Goal: Task Accomplishment & Management: Manage account settings

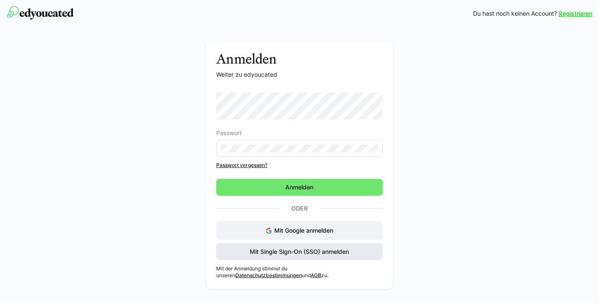
click at [295, 255] on span "Mit Single Sign-On (SSO) anmelden" at bounding box center [300, 252] width 102 height 8
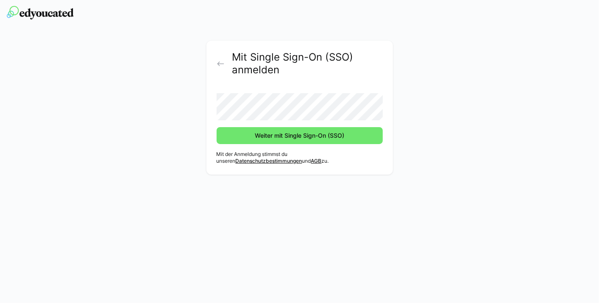
click at [266, 121] on form "Weiter mit Single Sign-On (SSO)" at bounding box center [300, 115] width 166 height 58
click at [217, 127] on button "Weiter mit Single Sign-On (SSO)" at bounding box center [300, 135] width 166 height 17
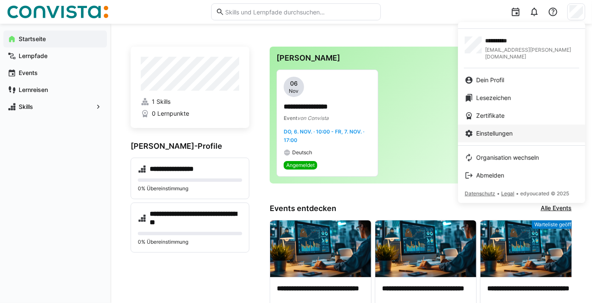
click at [488, 125] on link "Einstellungen" at bounding box center [521, 134] width 127 height 18
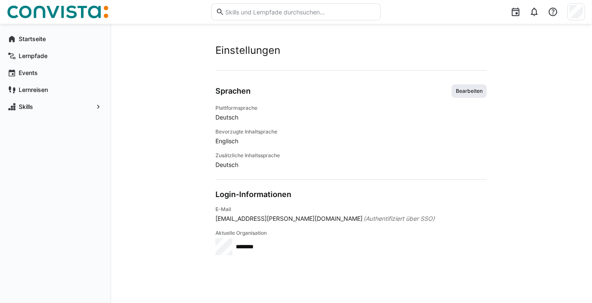
click at [464, 98] on span "Bearbeiten" at bounding box center [468, 91] width 35 height 14
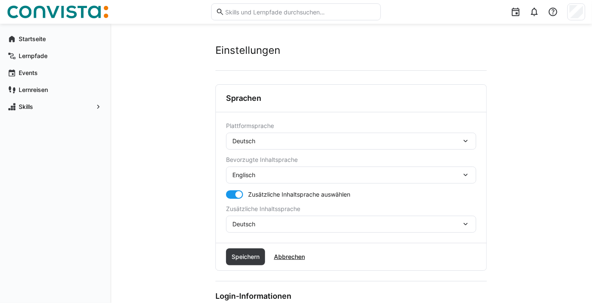
click at [242, 199] on div at bounding box center [238, 194] width 8 height 8
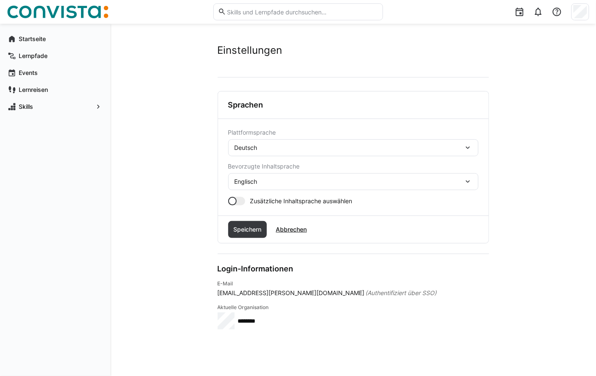
click at [234, 200] on div at bounding box center [232, 201] width 8 height 8
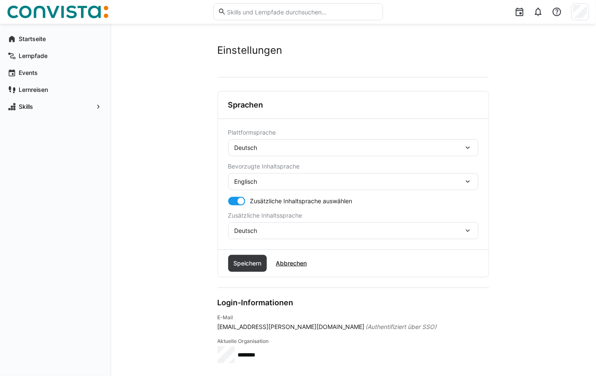
click at [307, 232] on div "Deutsch" at bounding box center [348, 231] width 229 height 8
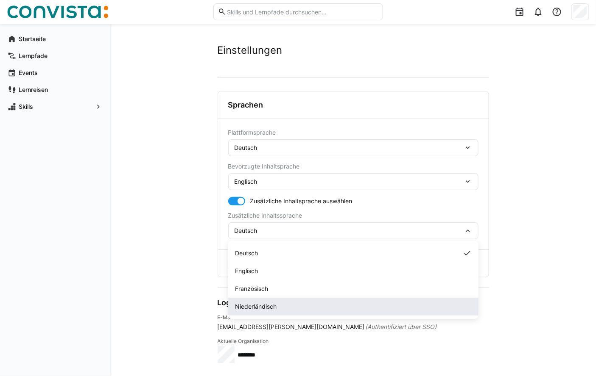
click at [259, 303] on span "Niederländisch" at bounding box center [256, 307] width 42 height 8
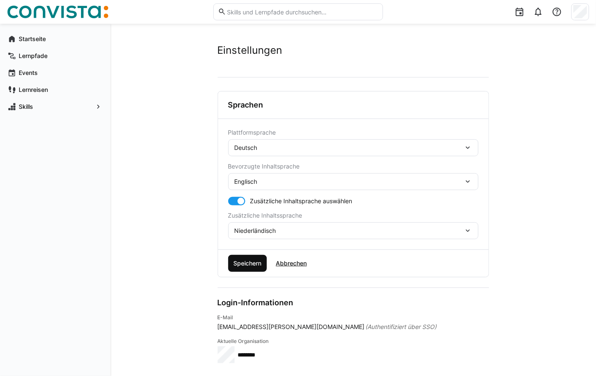
click at [248, 263] on span "Speichern" at bounding box center [247, 263] width 31 height 8
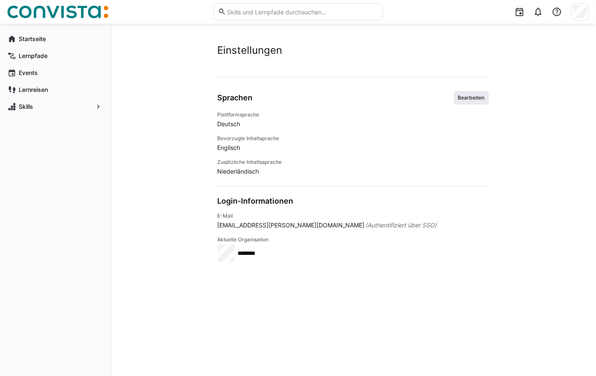
click at [470, 95] on span "Bearbeiten" at bounding box center [471, 98] width 28 height 7
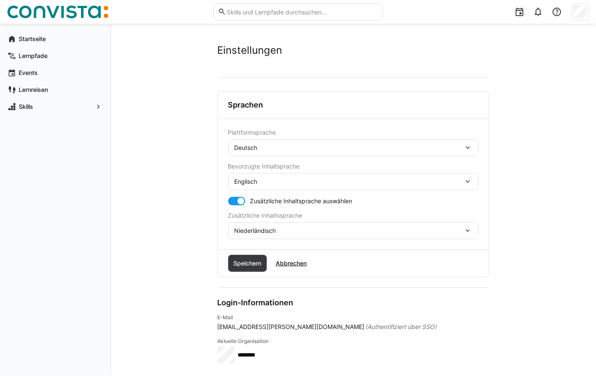
click at [334, 184] on div "Englisch" at bounding box center [348, 182] width 229 height 8
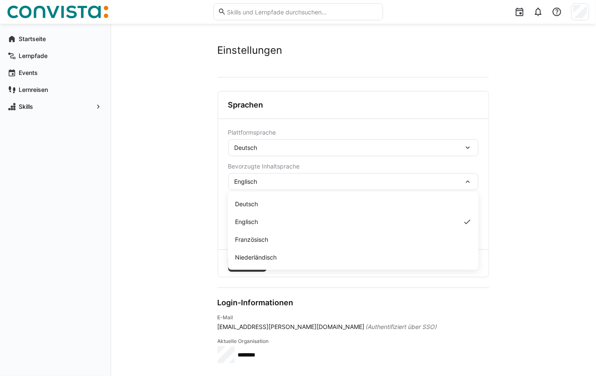
click at [334, 184] on div "Englisch" at bounding box center [348, 182] width 229 height 8
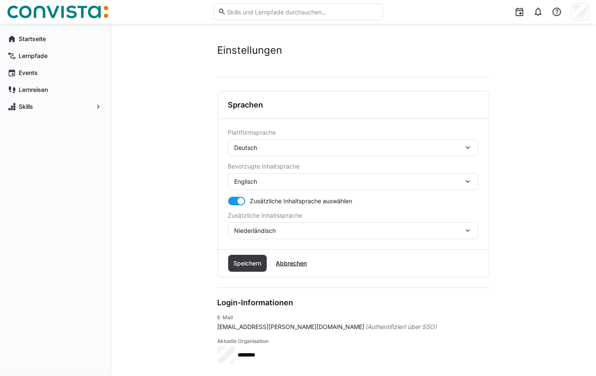
click at [285, 229] on div "Niederländisch" at bounding box center [348, 231] width 229 height 8
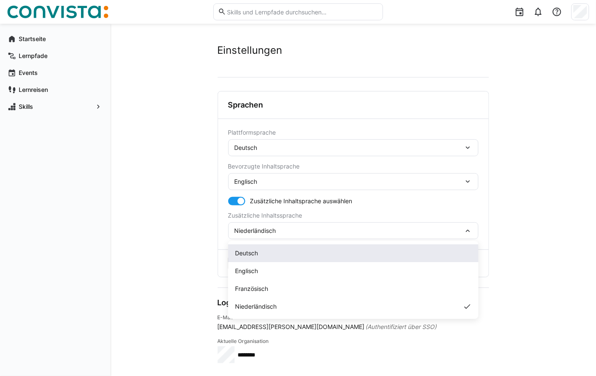
click at [267, 251] on div "Deutsch" at bounding box center [353, 253] width 237 height 8
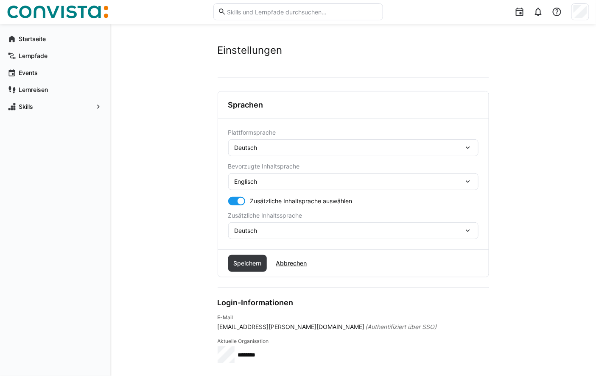
click at [242, 200] on div at bounding box center [241, 201] width 8 height 8
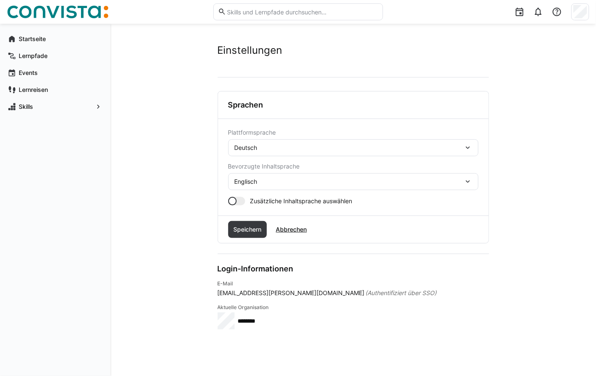
click at [266, 176] on div "Englisch" at bounding box center [353, 181] width 250 height 17
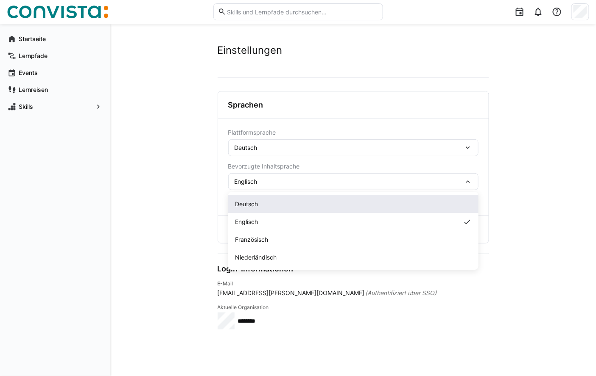
click at [256, 209] on span "Deutsch" at bounding box center [246, 204] width 23 height 8
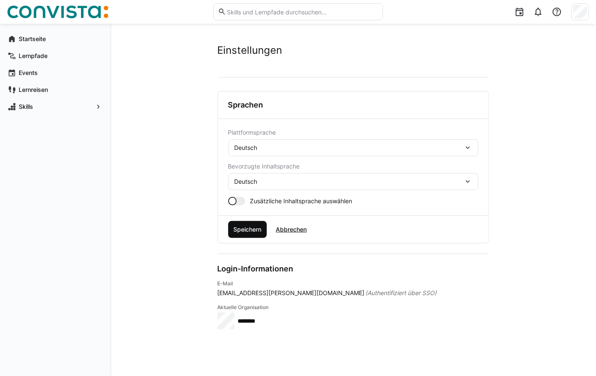
click at [238, 231] on span "Speichern" at bounding box center [247, 230] width 31 height 8
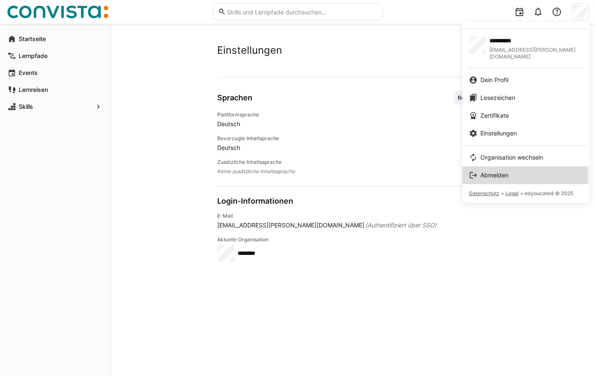
click at [508, 171] on span "Abmelden" at bounding box center [494, 175] width 28 height 8
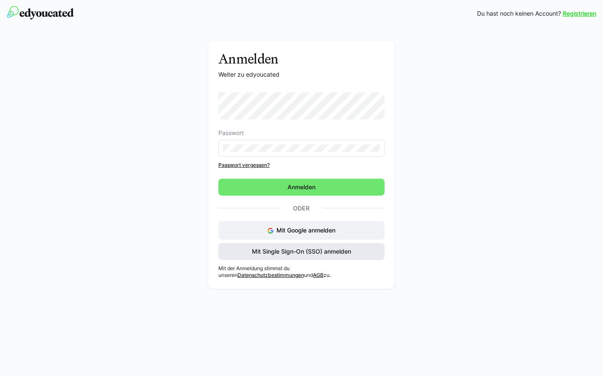
click at [308, 252] on span "Mit Single Sign-On (SSO) anmelden" at bounding box center [302, 252] width 102 height 8
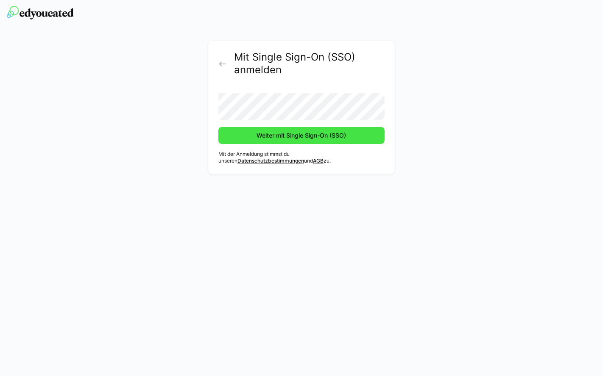
click at [277, 138] on span "Weiter mit Single Sign-On (SSO)" at bounding box center [302, 135] width 92 height 8
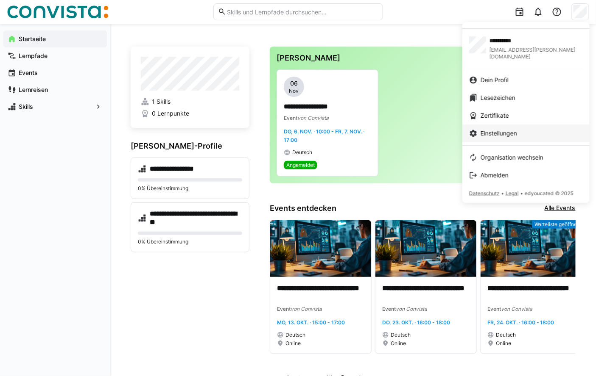
click at [494, 129] on span "Einstellungen" at bounding box center [498, 133] width 36 height 8
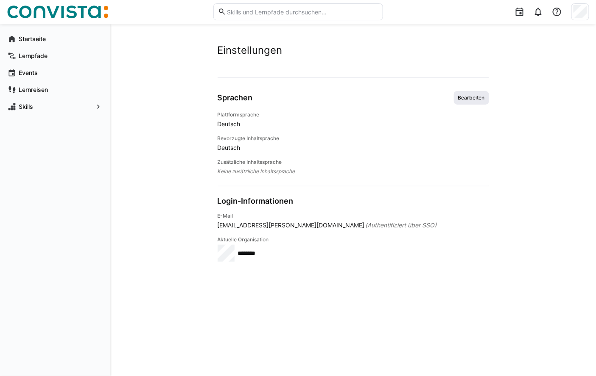
click at [475, 96] on span "Bearbeiten" at bounding box center [471, 98] width 28 height 7
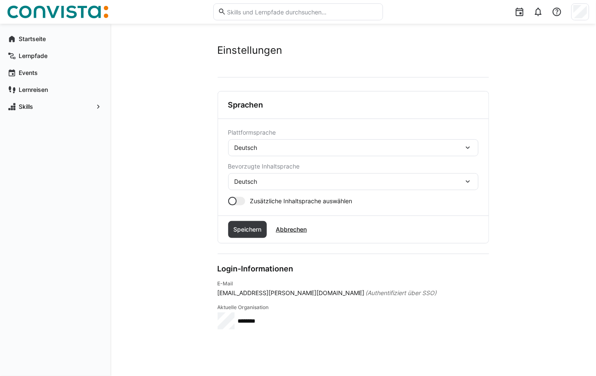
click at [418, 145] on div "Deutsch" at bounding box center [348, 148] width 229 height 8
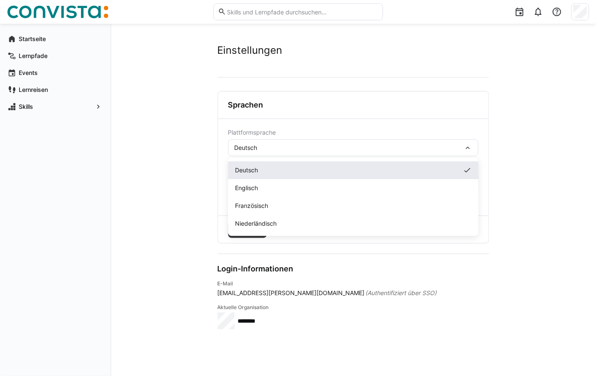
click at [267, 167] on div "Deutsch" at bounding box center [353, 170] width 237 height 8
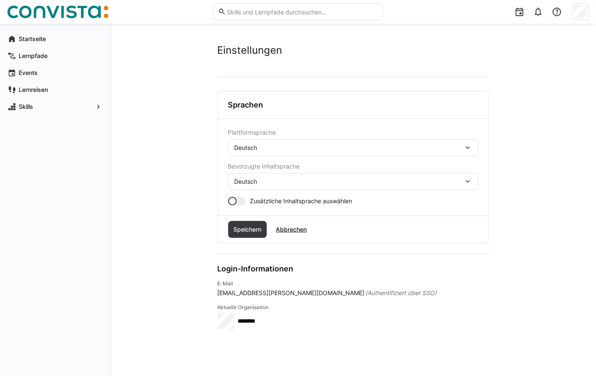
click at [273, 184] on div "Deutsch" at bounding box center [348, 182] width 229 height 8
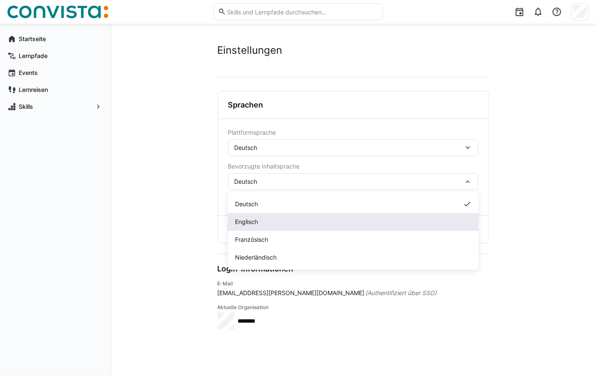
click at [253, 221] on span "Englisch" at bounding box center [246, 222] width 23 height 8
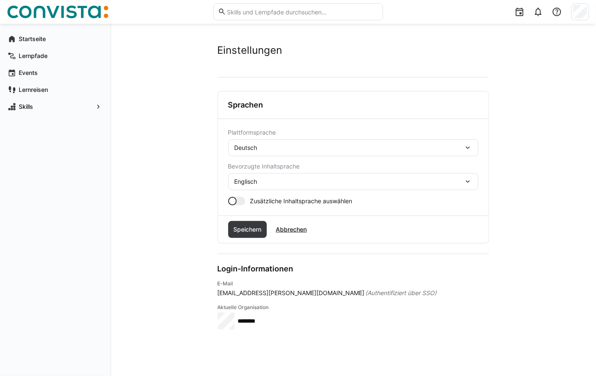
click at [237, 201] on div at bounding box center [236, 201] width 17 height 8
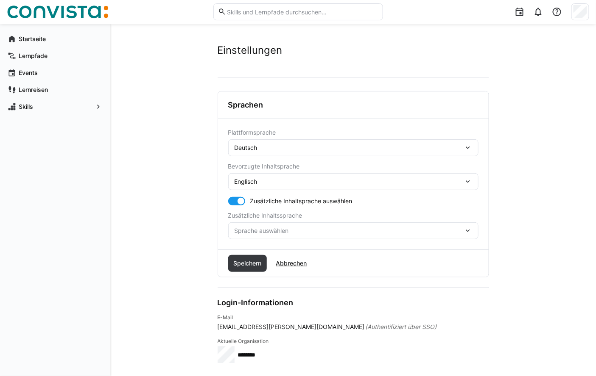
click at [310, 231] on span "Sprache auswählen" at bounding box center [348, 231] width 229 height 8
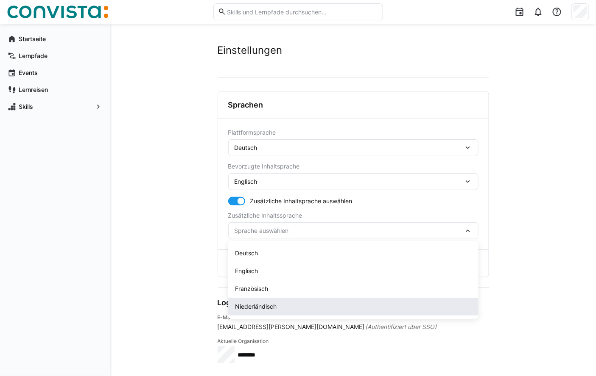
click at [263, 304] on span "Niederländisch" at bounding box center [256, 307] width 42 height 8
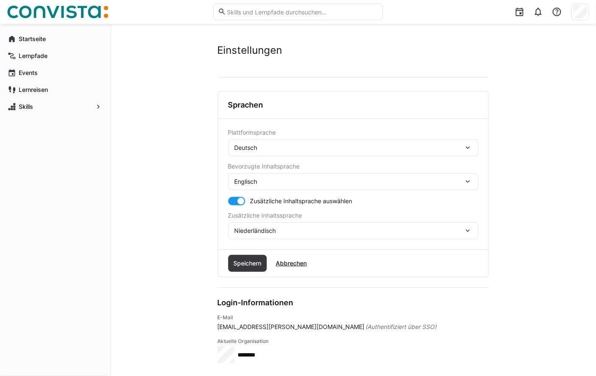
click at [276, 147] on div "Deutsch" at bounding box center [348, 148] width 229 height 8
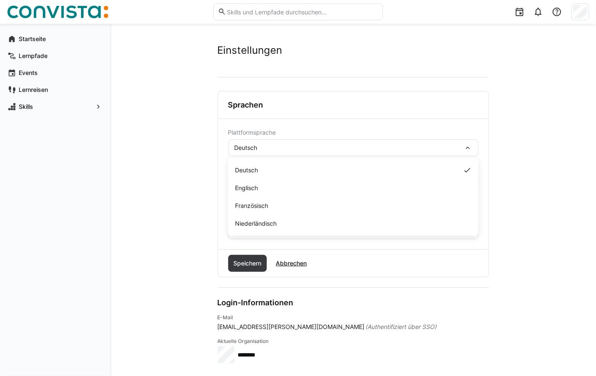
click at [256, 189] on span "Englisch" at bounding box center [246, 188] width 23 height 8
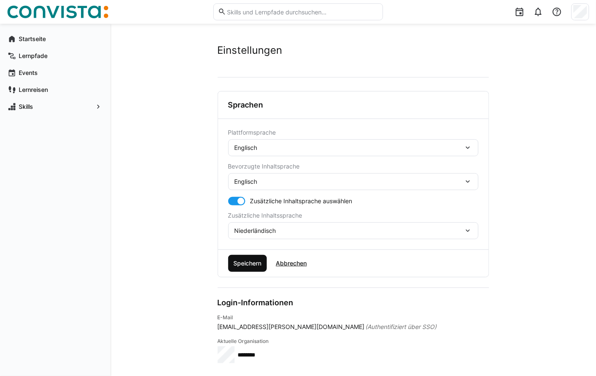
click at [248, 260] on span "Speichern" at bounding box center [247, 263] width 31 height 8
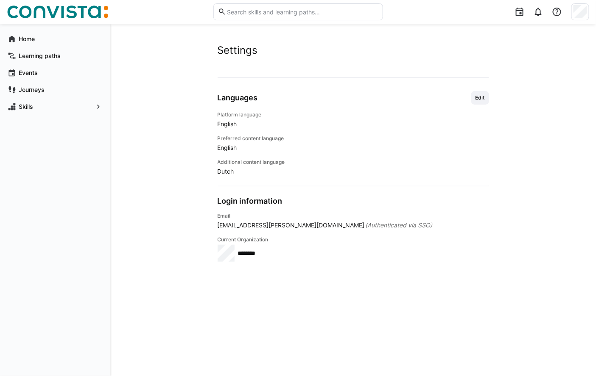
click at [413, 282] on div "Account Languages Edit Platform language English Preferred content language Eng…" at bounding box center [352, 216] width 271 height 279
click at [479, 98] on span "Edit" at bounding box center [479, 98] width 11 height 7
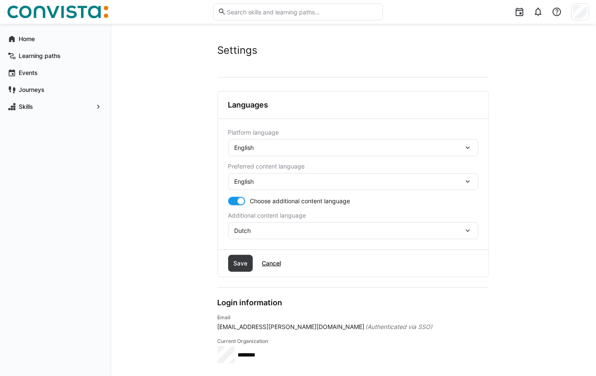
click at [340, 177] on div "English" at bounding box center [353, 181] width 250 height 17
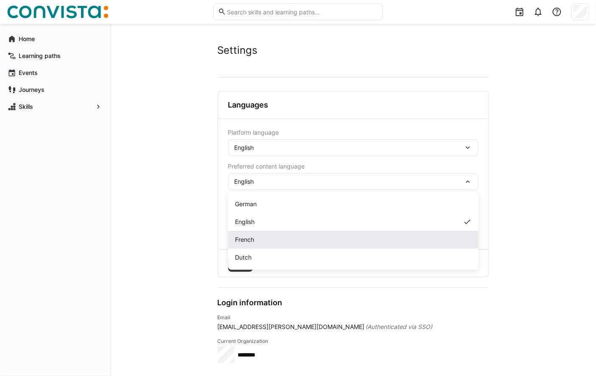
click at [257, 240] on div "French" at bounding box center [353, 240] width 237 height 8
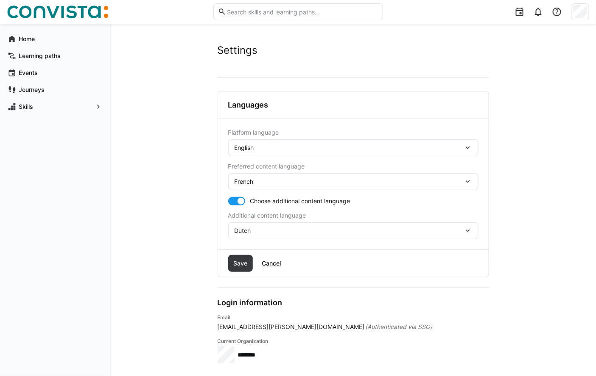
click at [237, 194] on form "Platform language English Preferred content language French Choose additional c…" at bounding box center [353, 184] width 250 height 110
click at [239, 200] on div at bounding box center [241, 201] width 8 height 8
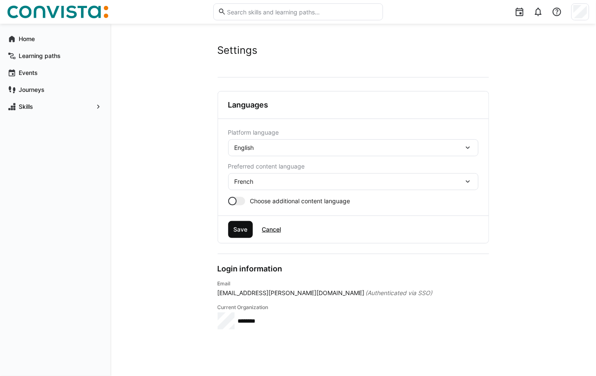
click at [243, 233] on span "Save" at bounding box center [240, 230] width 17 height 8
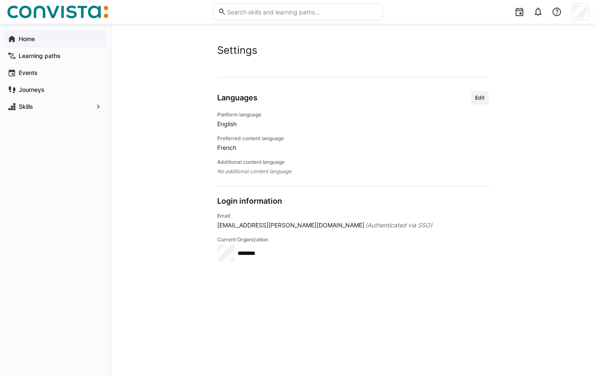
click at [36, 41] on span "Home" at bounding box center [59, 39] width 85 height 8
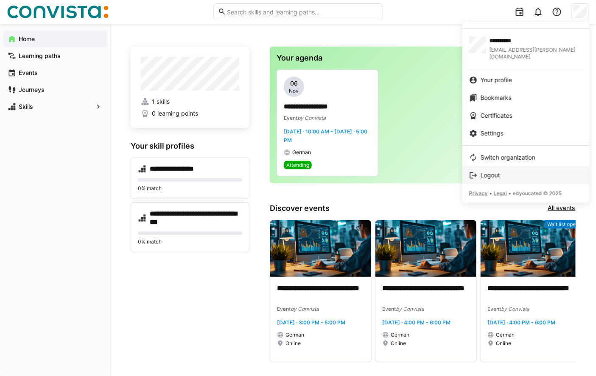
click at [507, 171] on div "Logout" at bounding box center [526, 175] width 114 height 8
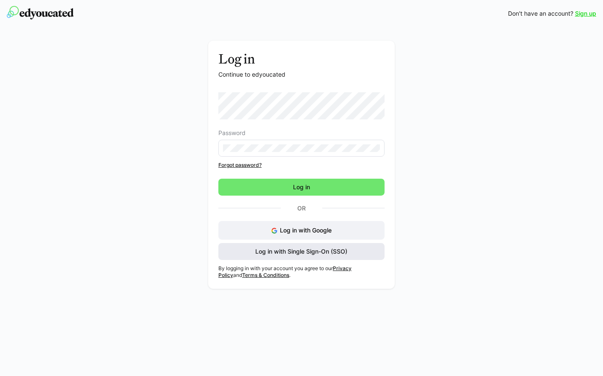
click at [327, 252] on span "Log in with Single Sign-On (SSO)" at bounding box center [301, 252] width 95 height 8
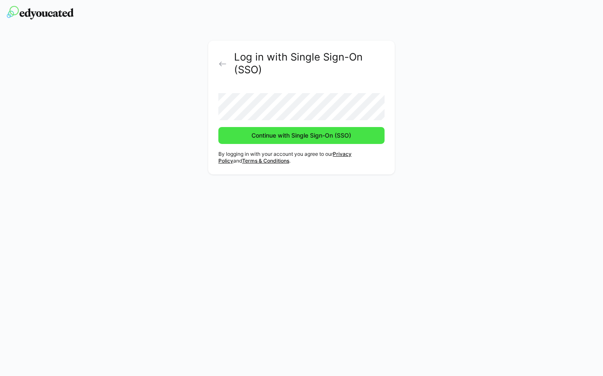
click at [276, 137] on span "Continue with Single Sign-On (SSO)" at bounding box center [302, 135] width 102 height 8
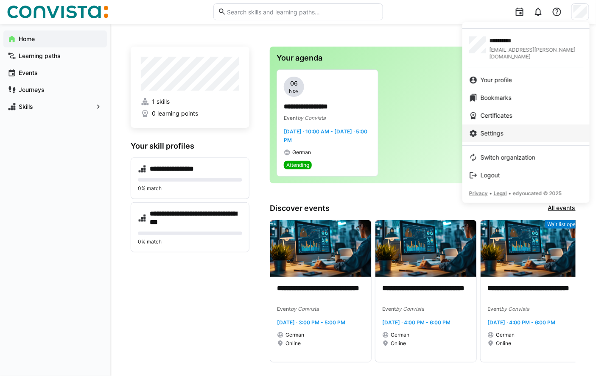
click at [486, 129] on span "Settings" at bounding box center [491, 133] width 23 height 8
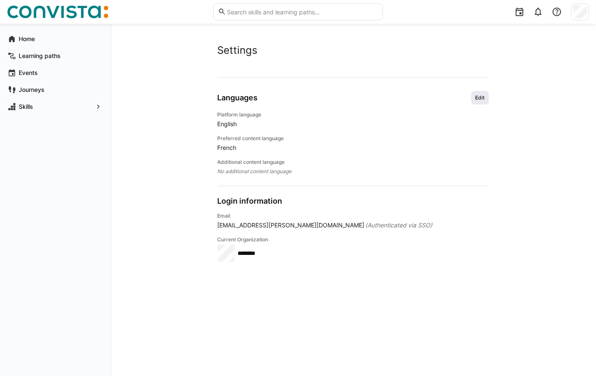
click at [481, 98] on span "Edit" at bounding box center [479, 98] width 11 height 7
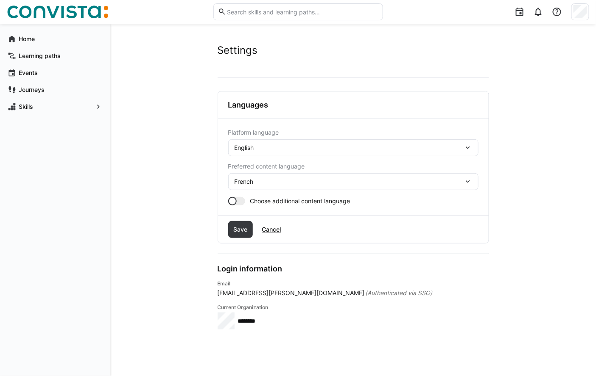
click at [336, 149] on div "English" at bounding box center [348, 148] width 229 height 8
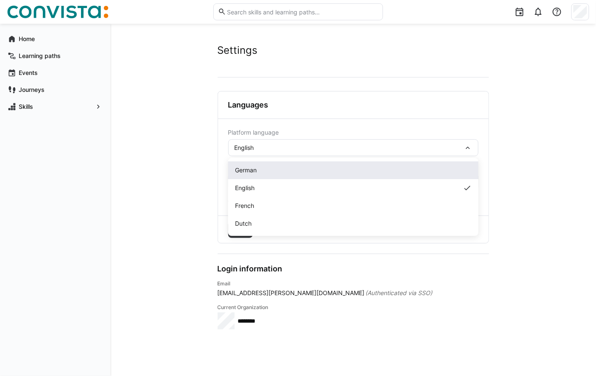
click at [253, 167] on span "German" at bounding box center [246, 170] width 22 height 8
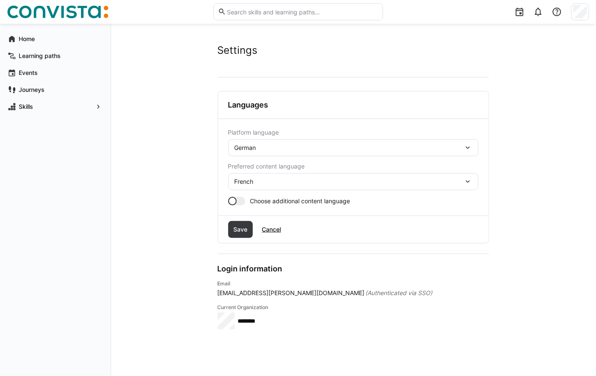
click at [256, 183] on div "French" at bounding box center [348, 182] width 229 height 8
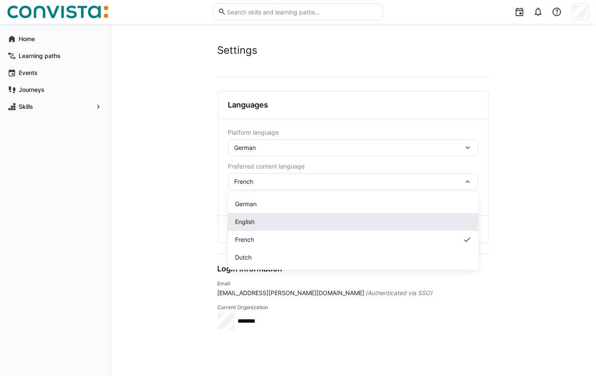
click at [249, 220] on span "English" at bounding box center [244, 222] width 19 height 8
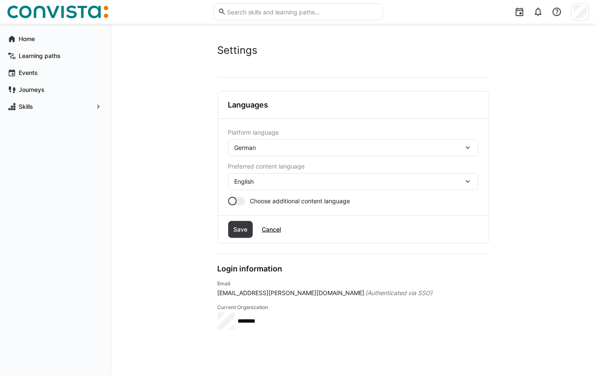
click at [231, 199] on div at bounding box center [232, 201] width 8 height 8
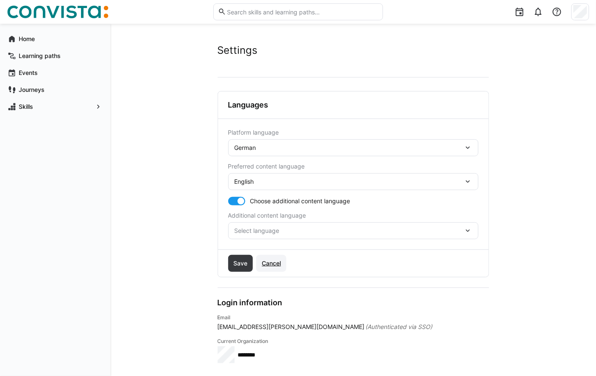
click at [270, 263] on span "Cancel" at bounding box center [271, 263] width 22 height 8
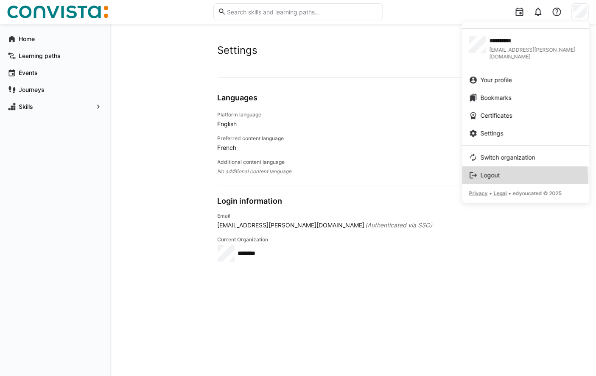
click at [495, 173] on link "Logout" at bounding box center [525, 176] width 127 height 18
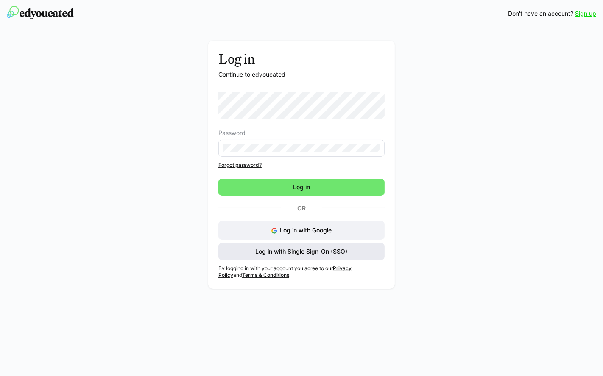
click at [361, 251] on span "Log in with Single Sign-On (SSO)" at bounding box center [301, 251] width 166 height 17
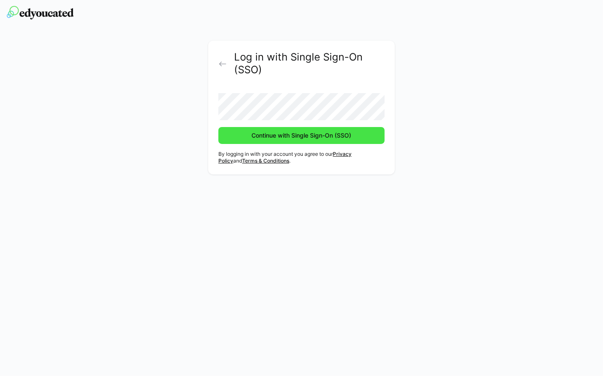
click at [263, 134] on span "Continue with Single Sign-On (SSO)" at bounding box center [302, 135] width 102 height 8
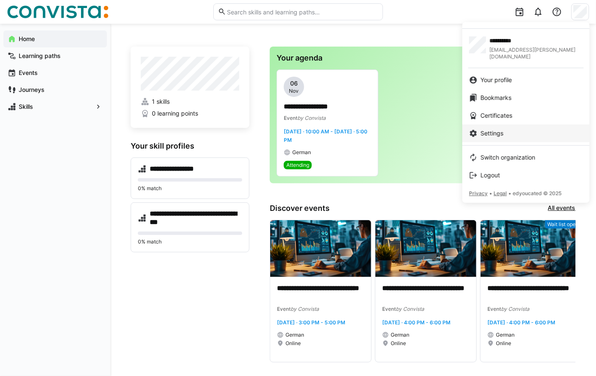
click at [486, 129] on span "Settings" at bounding box center [491, 133] width 23 height 8
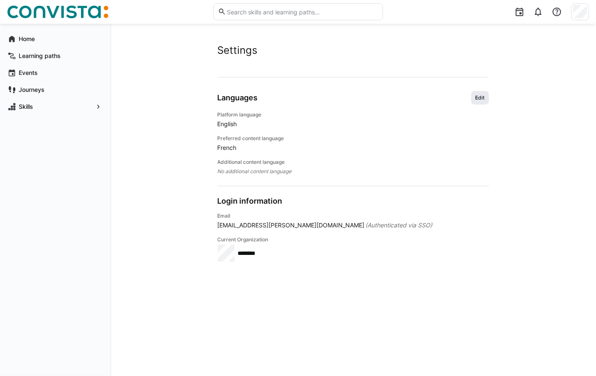
click at [482, 98] on span "Edit" at bounding box center [479, 98] width 11 height 7
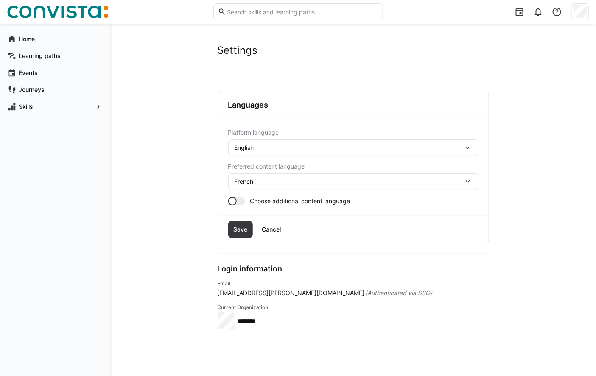
click at [366, 145] on div "English" at bounding box center [348, 148] width 229 height 8
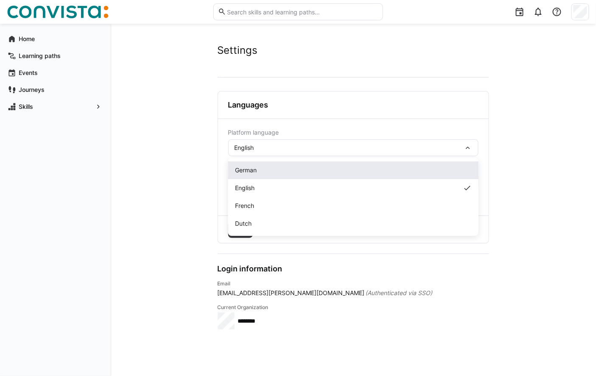
click at [252, 170] on span "German" at bounding box center [246, 170] width 22 height 8
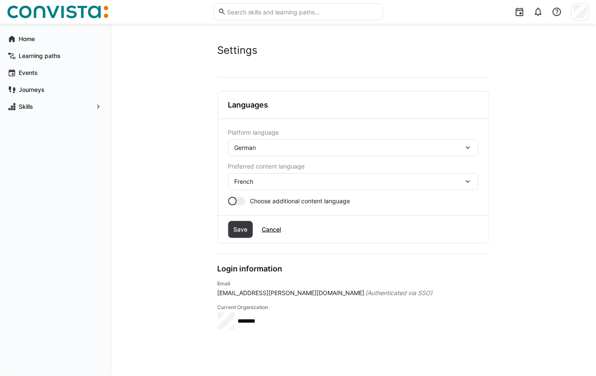
click at [267, 181] on div "French" at bounding box center [348, 182] width 229 height 8
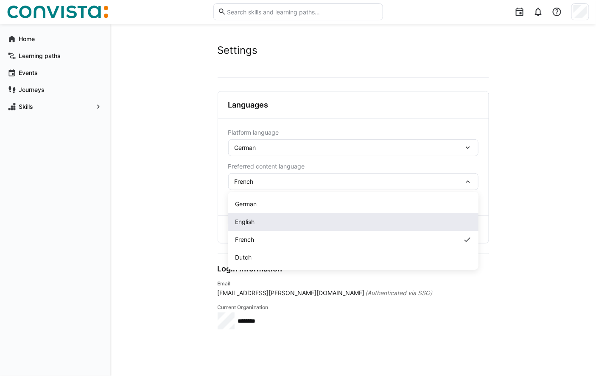
click at [246, 223] on span "English" at bounding box center [244, 222] width 19 height 8
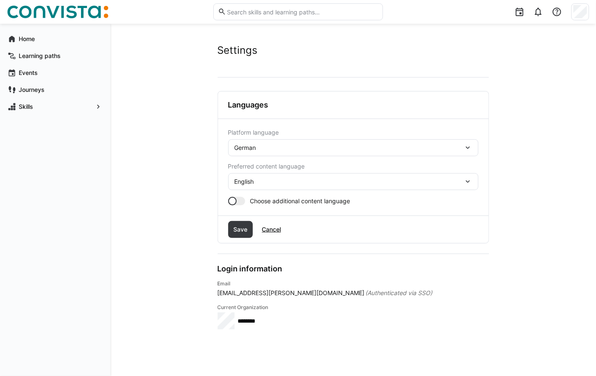
click at [237, 200] on div at bounding box center [236, 201] width 17 height 8
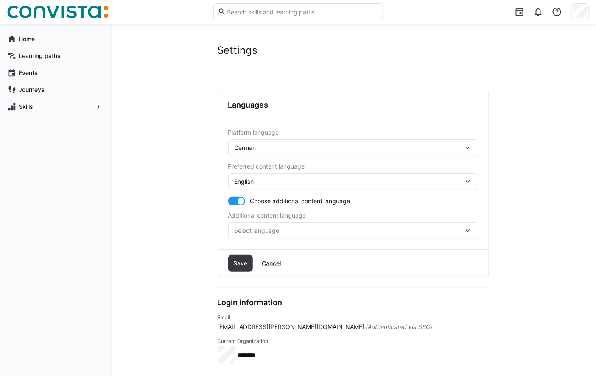
click at [304, 230] on span "Select language" at bounding box center [348, 231] width 229 height 8
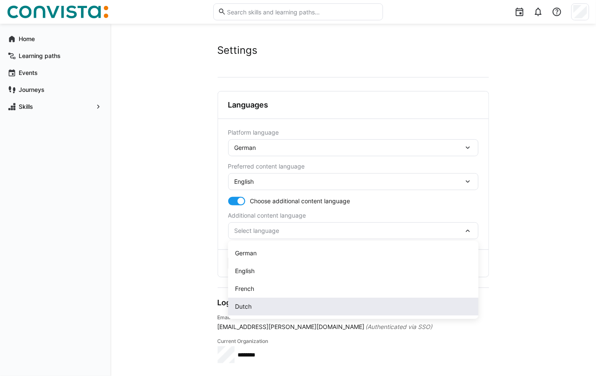
click at [242, 305] on span "Dutch" at bounding box center [243, 307] width 17 height 8
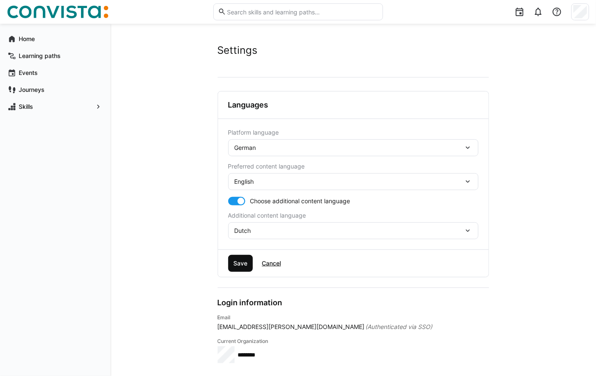
click at [240, 265] on span "Save" at bounding box center [240, 263] width 17 height 8
